Goal: Task Accomplishment & Management: Manage account settings

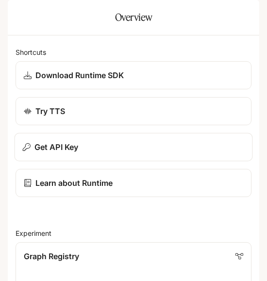
click at [123, 162] on button "Get API Key" at bounding box center [134, 147] width 239 height 29
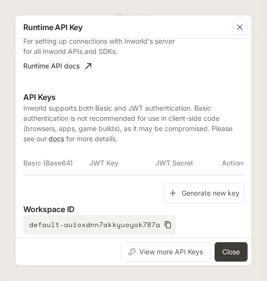
scroll to position [69, 0]
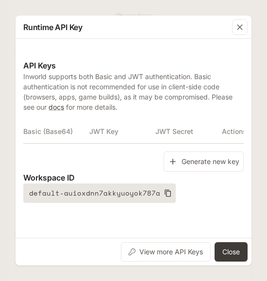
click at [92, 195] on button "default-auioxdnn7akkyuoyok787a" at bounding box center [99, 193] width 153 height 19
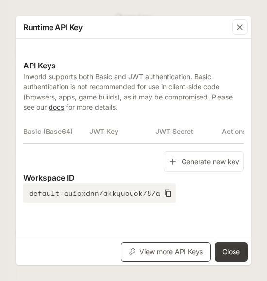
click at [175, 254] on button "View more API Keys" at bounding box center [166, 251] width 90 height 19
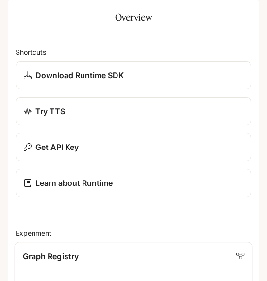
scroll to position [97, 0]
click at [147, 177] on div "Learn about Runtime" at bounding box center [134, 183] width 222 height 12
click at [19, 14] on icon "open drawer" at bounding box center [17, 14] width 10 height 10
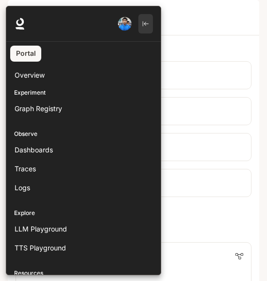
click at [148, 21] on icon "button" at bounding box center [145, 23] width 7 height 7
click at [128, 24] on img "button" at bounding box center [125, 24] width 14 height 14
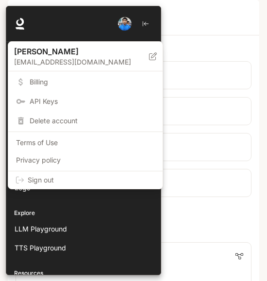
click at [61, 183] on span "Sign out" at bounding box center [91, 180] width 127 height 10
